Goal: Transaction & Acquisition: Purchase product/service

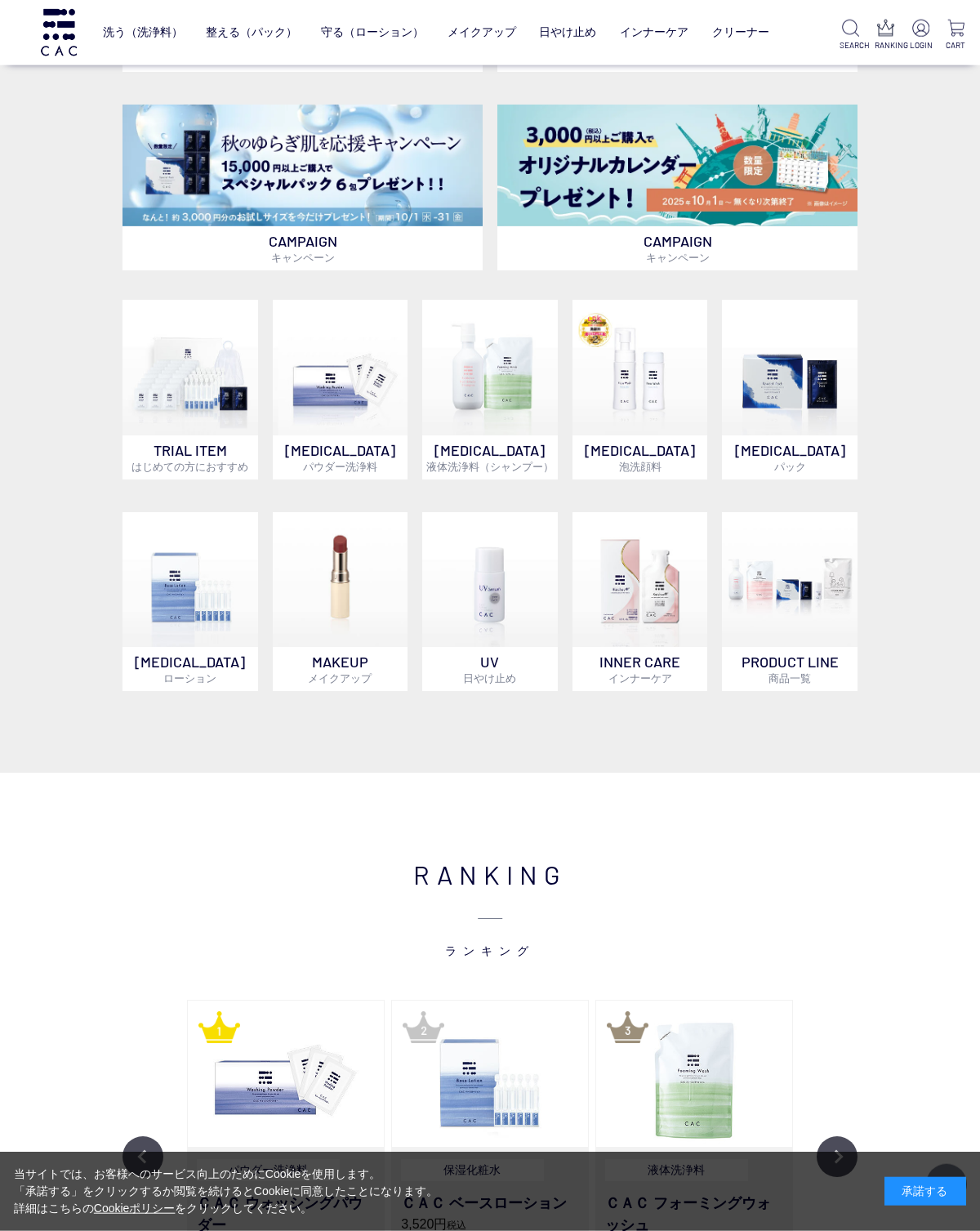
scroll to position [748, 0]
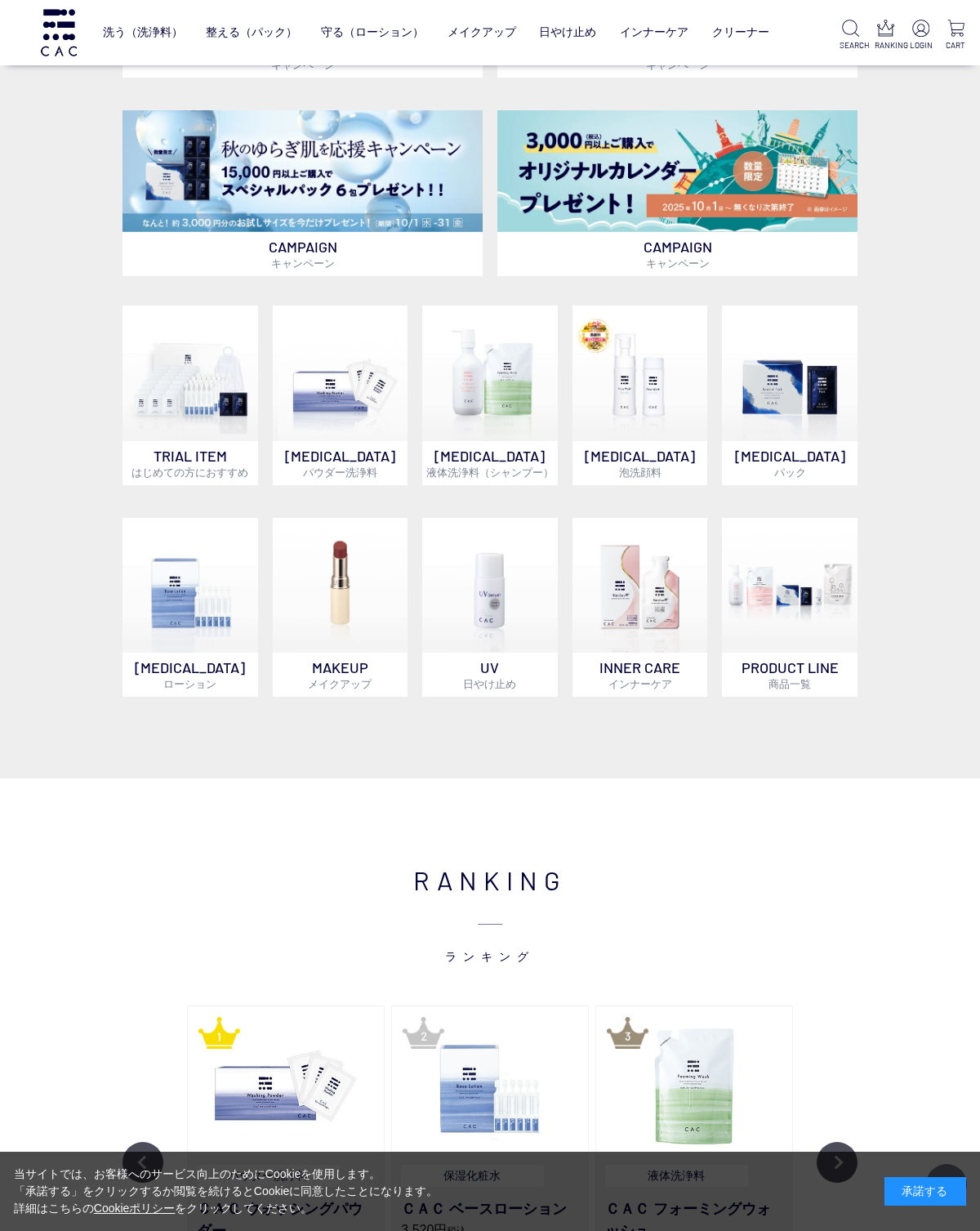
click at [494, 376] on img at bounding box center [490, 373] width 136 height 136
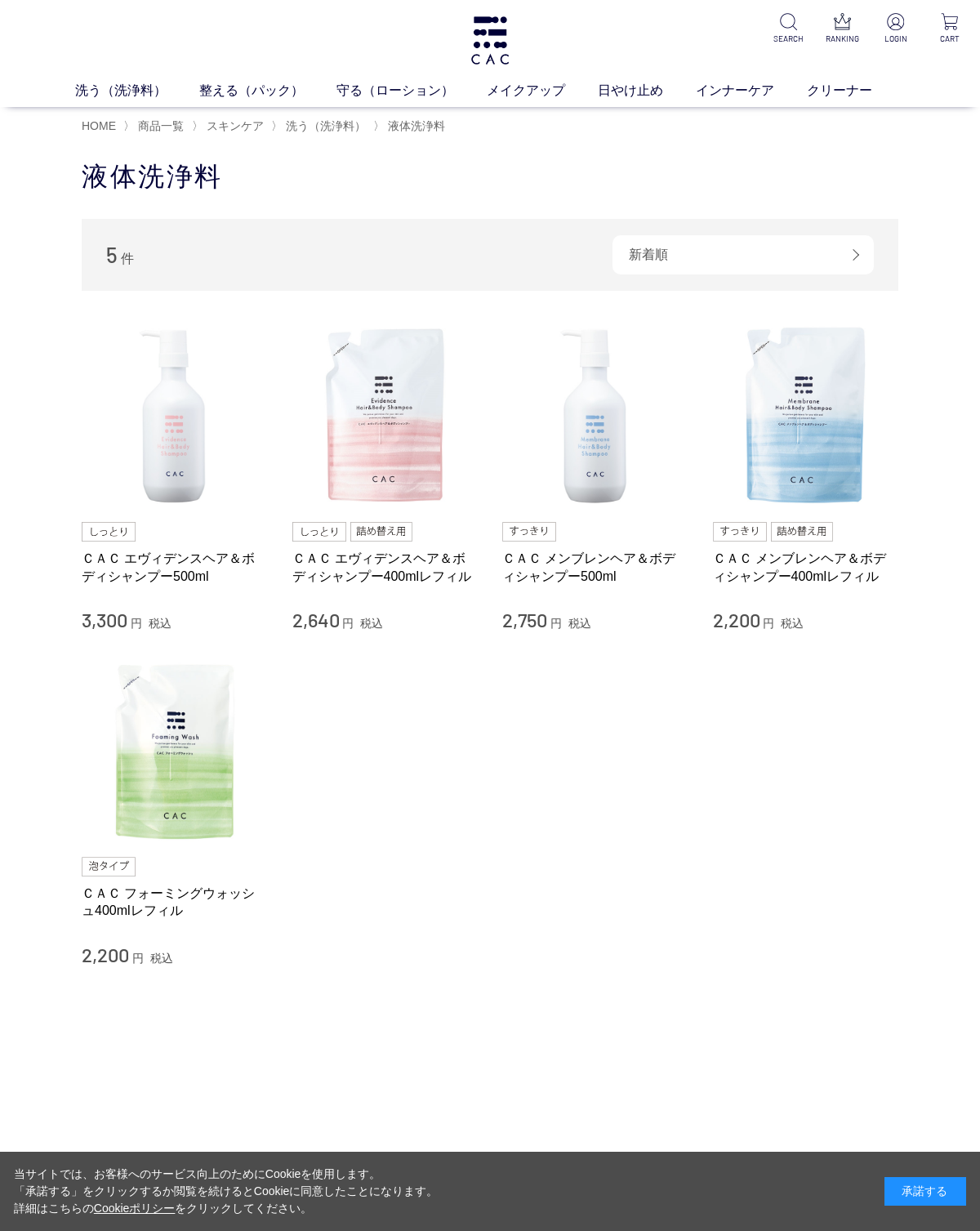
click at [493, 45] on img at bounding box center [490, 40] width 43 height 48
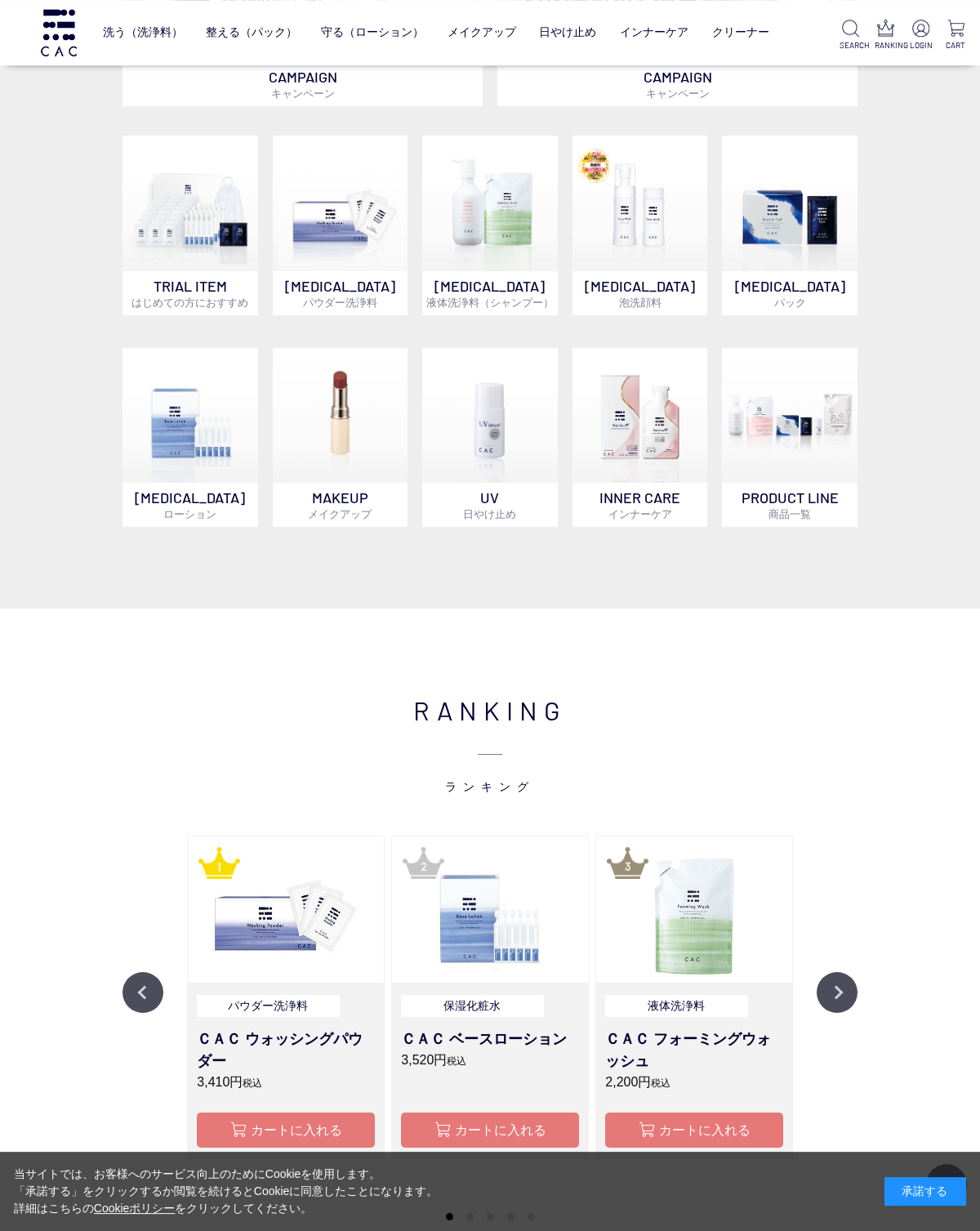
scroll to position [918, 0]
click at [804, 429] on img at bounding box center [790, 416] width 136 height 136
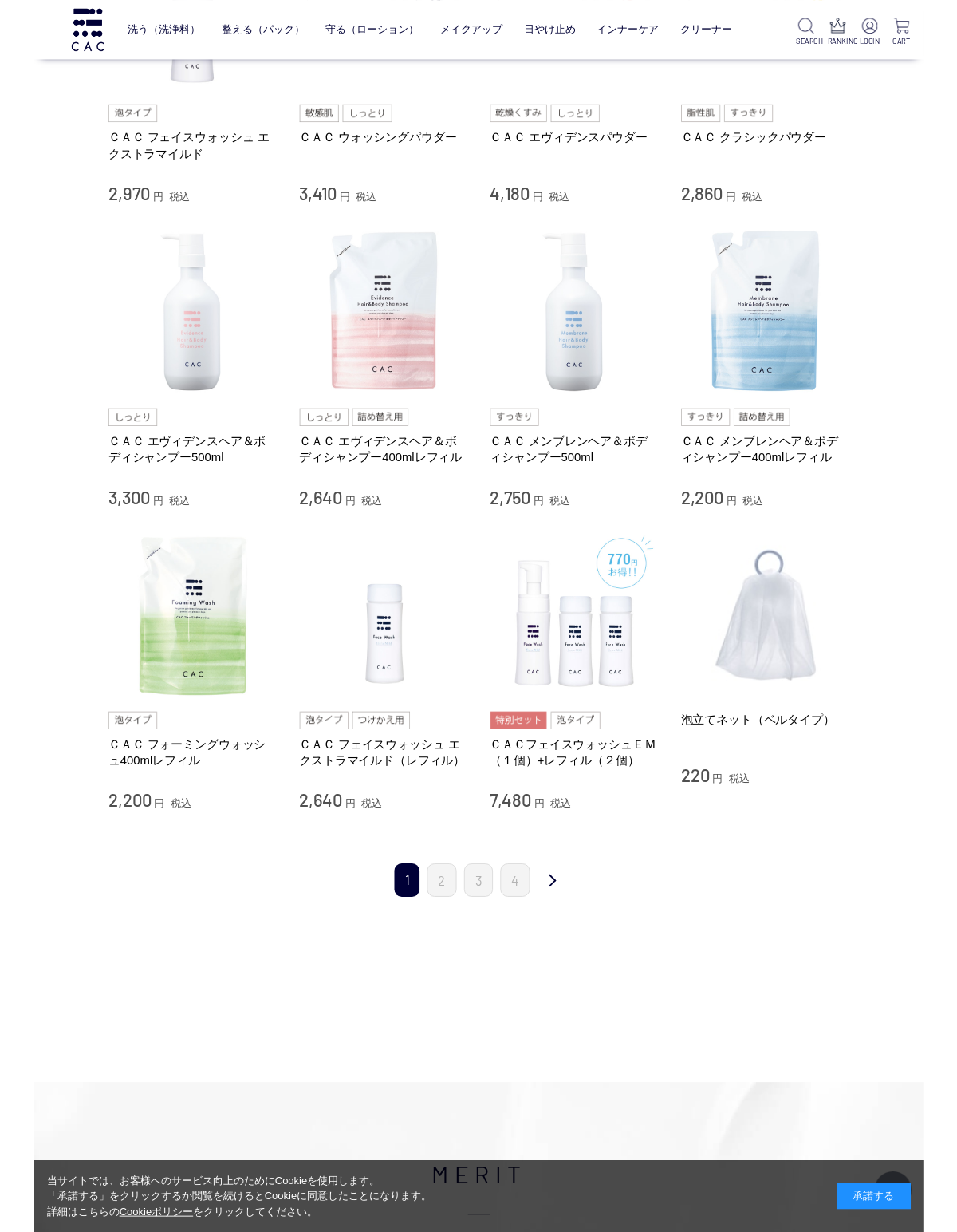
scroll to position [1094, 0]
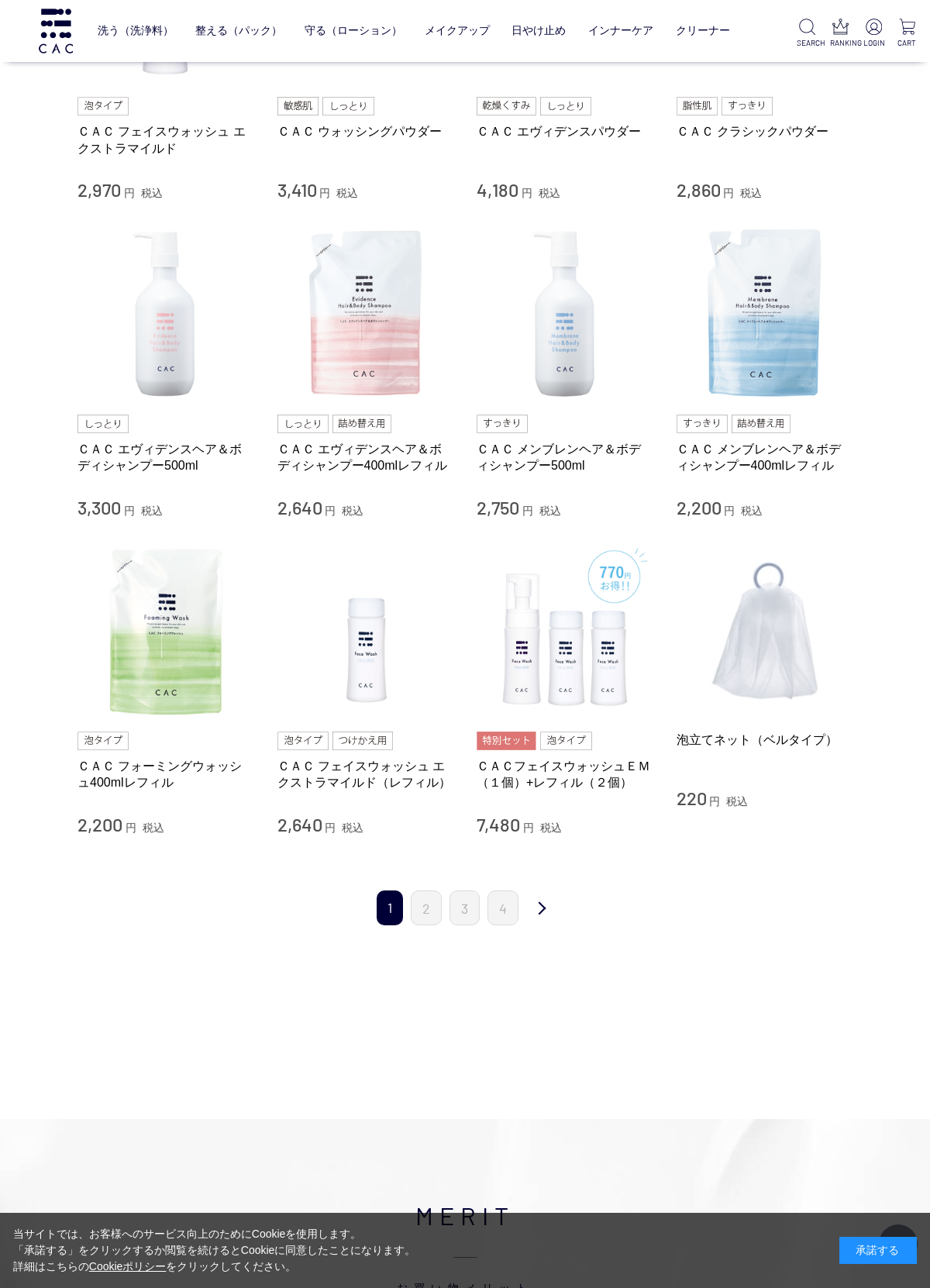
click at [433, 906] on link "2" at bounding box center [426, 908] width 31 height 35
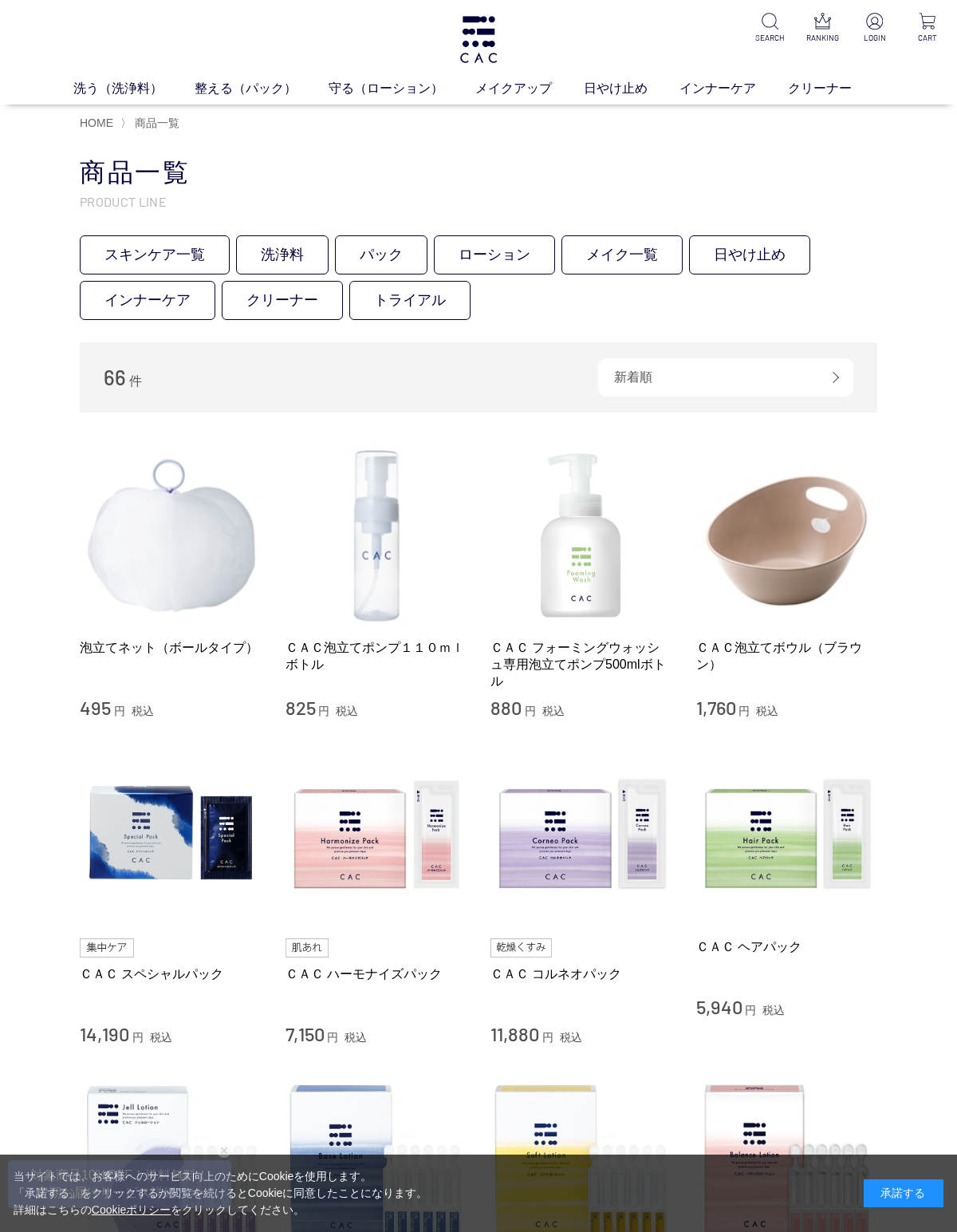
click at [177, 533] on img at bounding box center [171, 535] width 182 height 182
